Goal: Obtain resource: Obtain resource

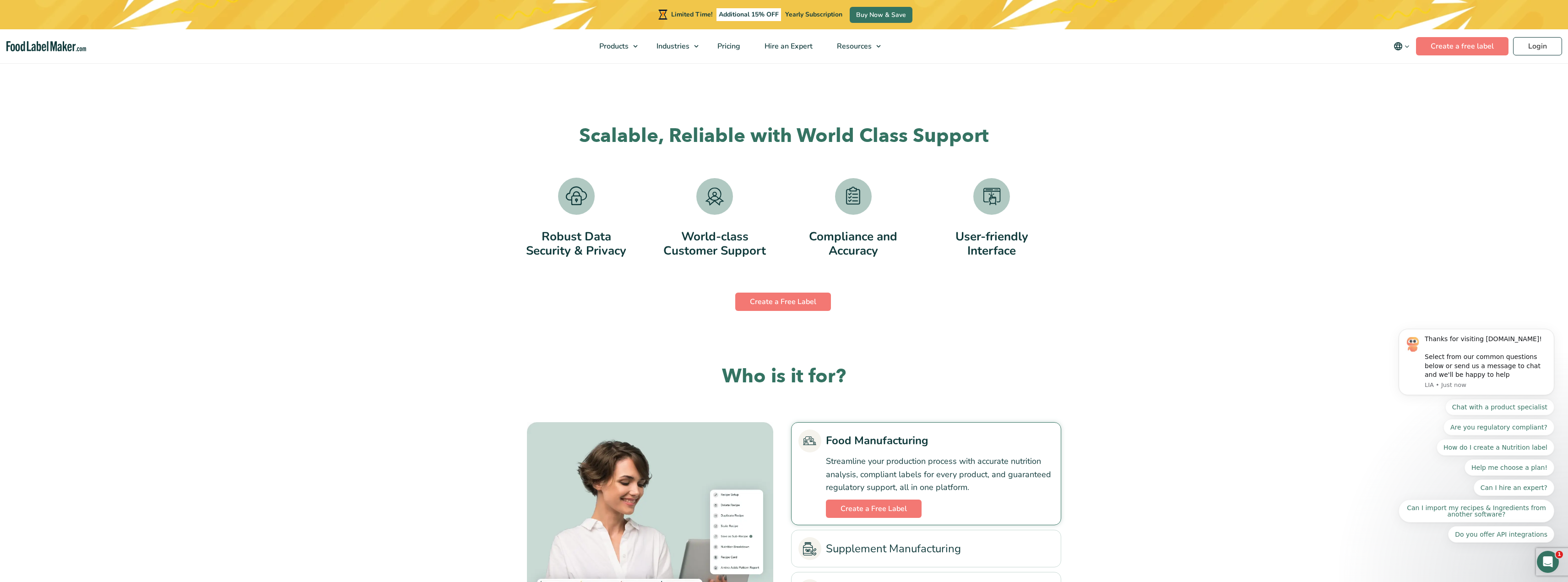
scroll to position [2014, 0]
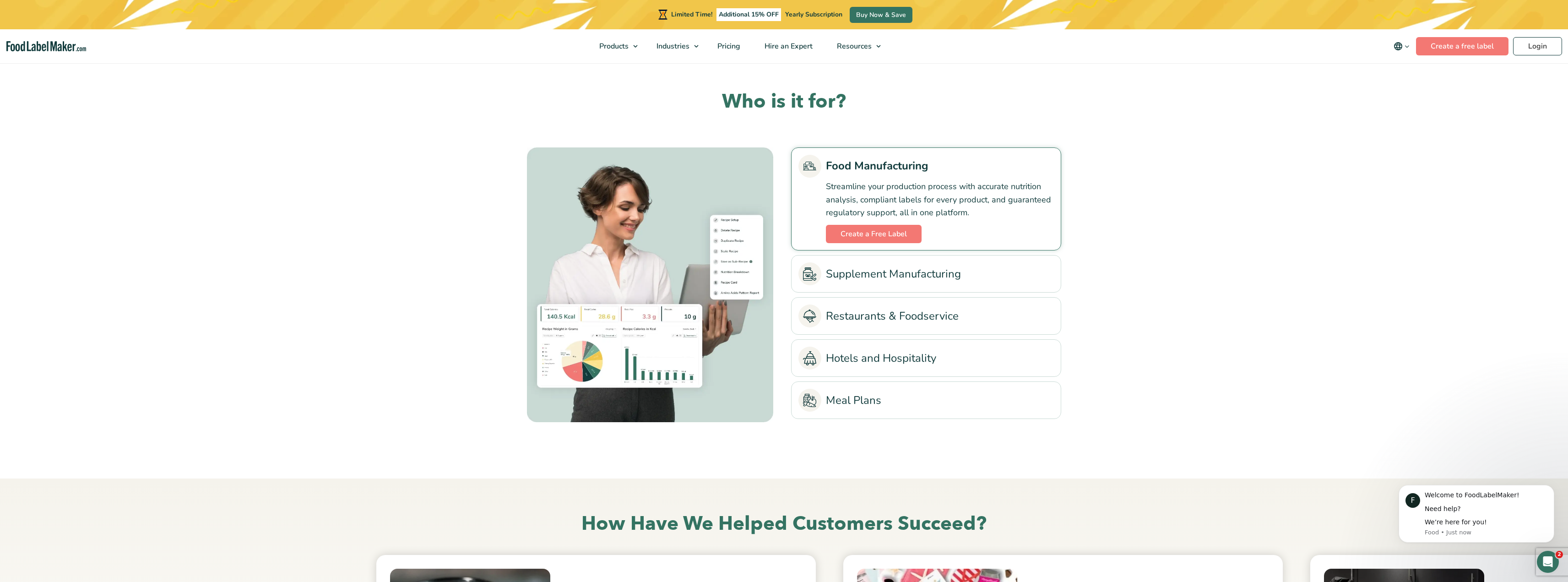
click at [916, 317] on link "Restaurants & Foodservice" at bounding box center [926, 316] width 256 height 23
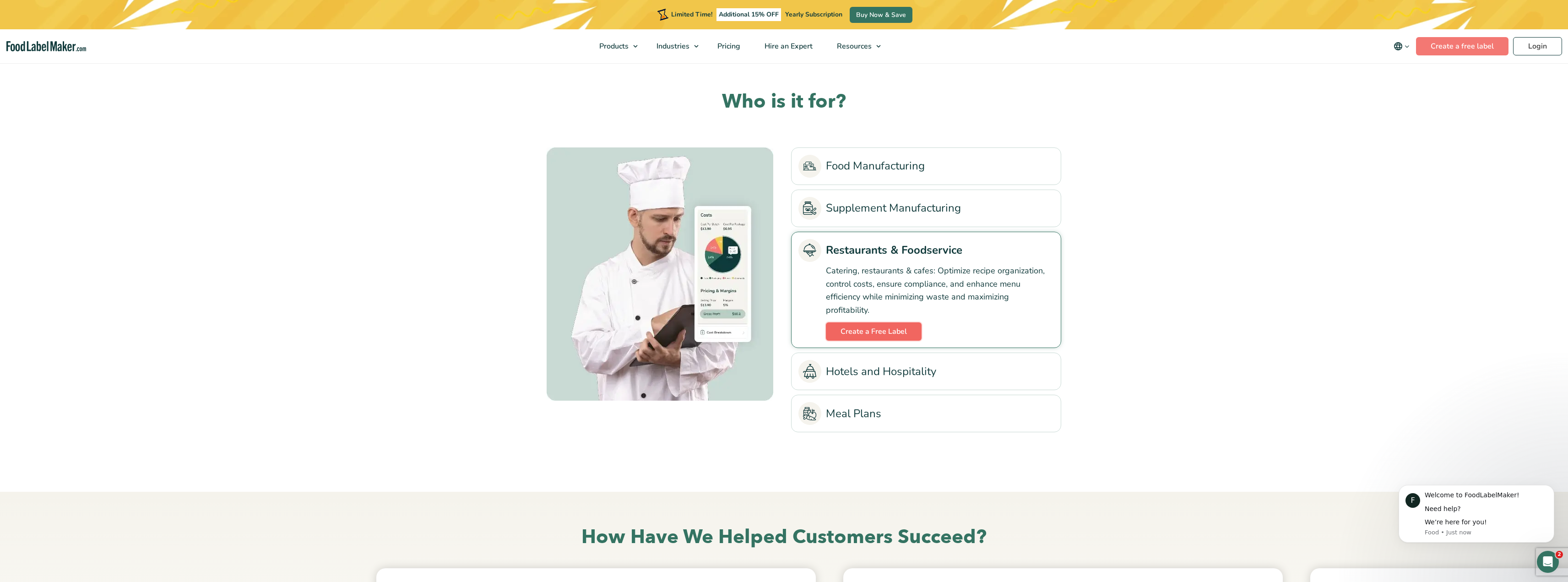
click at [903, 331] on link "Create a Free Label" at bounding box center [873, 331] width 96 height 18
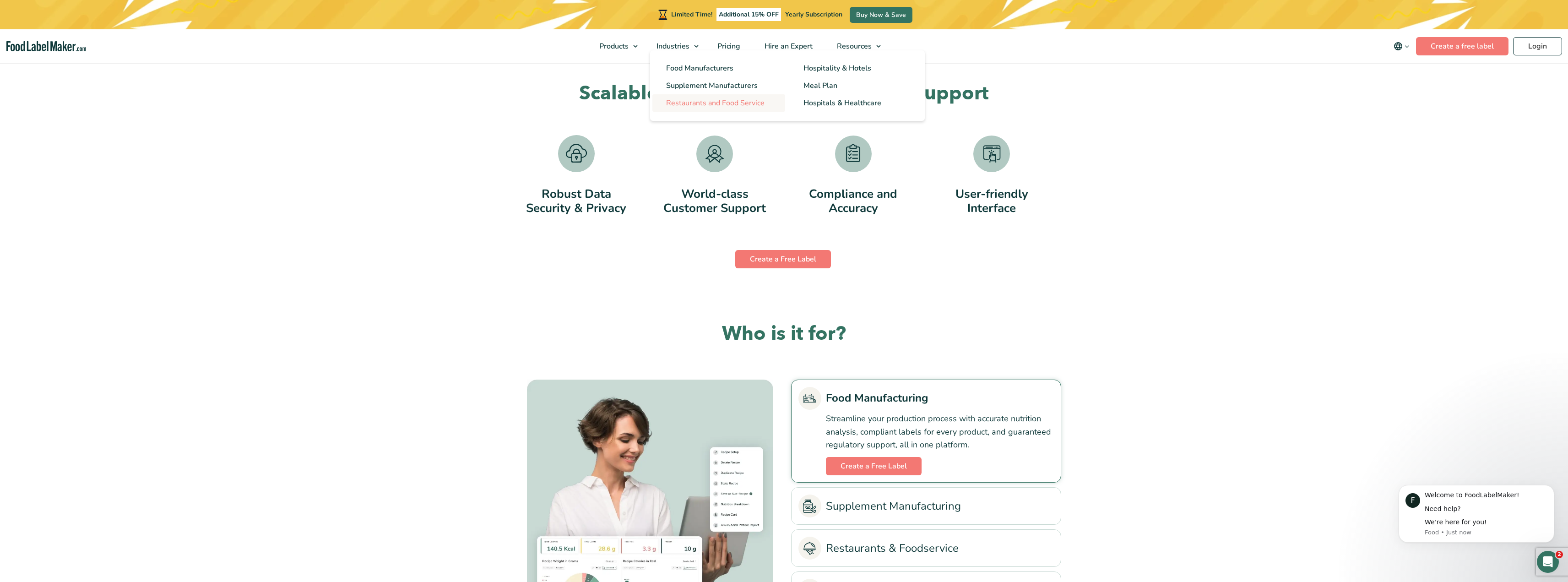
click at [746, 105] on span "Restaurants and Food Service" at bounding box center [715, 103] width 99 height 10
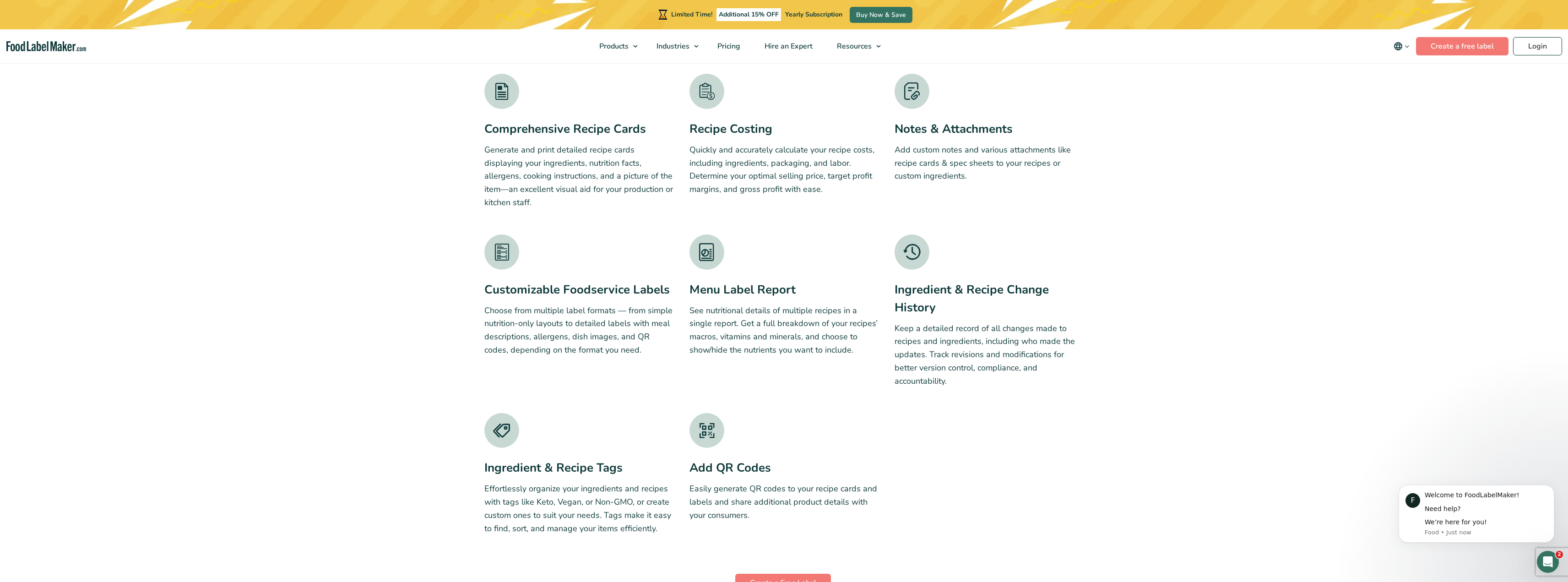
scroll to position [2381, 0]
